Goal: Transaction & Acquisition: Book appointment/travel/reservation

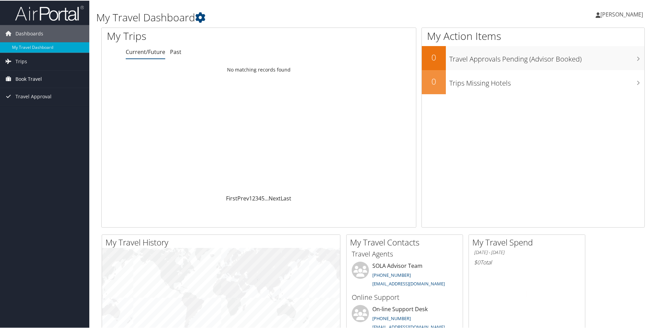
click at [43, 79] on link "Book Travel" at bounding box center [44, 78] width 89 height 17
click at [46, 109] on link "Book/Manage Online Trips" at bounding box center [44, 112] width 89 height 10
